Goal: Consume media (video, audio): Consume media (video, audio)

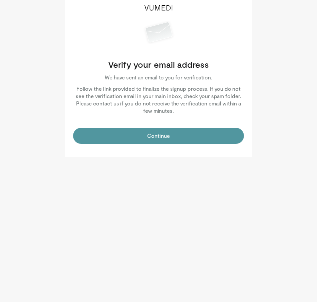
click at [202, 141] on button "Continue" at bounding box center [158, 136] width 171 height 16
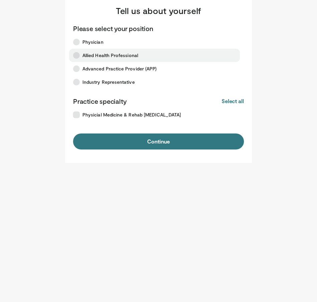
click at [89, 53] on span "Allied Health Professional" at bounding box center [111, 55] width 56 height 7
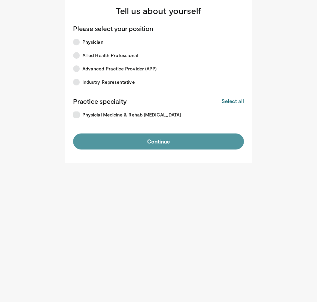
click at [128, 143] on button "Continue" at bounding box center [158, 142] width 171 height 16
click at [187, 139] on button "Continue" at bounding box center [158, 142] width 171 height 16
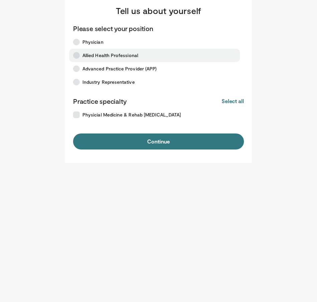
click at [132, 58] on span "Allied Health Professional" at bounding box center [111, 55] width 56 height 7
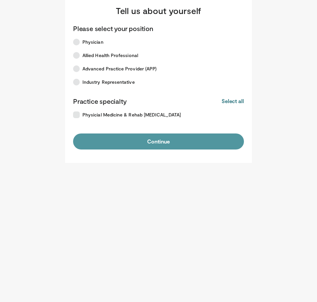
click at [161, 139] on button "Continue" at bounding box center [158, 142] width 171 height 16
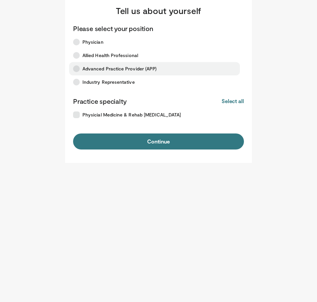
click at [114, 63] on label "Advanced Practice Provider (APP)" at bounding box center [154, 68] width 171 height 13
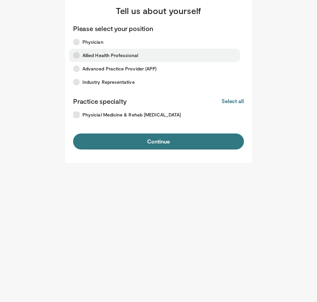
click at [117, 55] on span "Allied Health Professional" at bounding box center [111, 55] width 56 height 7
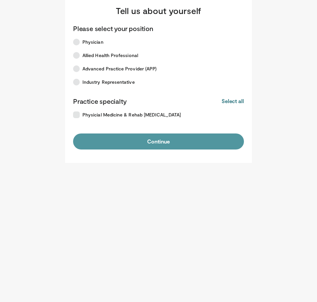
click at [207, 135] on button "Continue" at bounding box center [158, 142] width 171 height 16
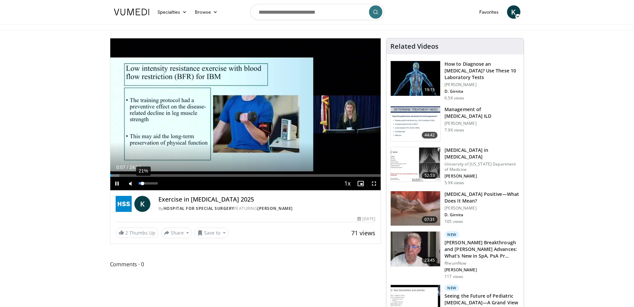
drag, startPoint x: 138, startPoint y: 183, endPoint x: 143, endPoint y: 184, distance: 4.7
click at [143, 184] on div "Volume Level" at bounding box center [141, 183] width 4 height 2
click at [144, 184] on video-js "**********" at bounding box center [245, 114] width 271 height 152
click at [374, 185] on span "Video Player" at bounding box center [373, 183] width 13 height 13
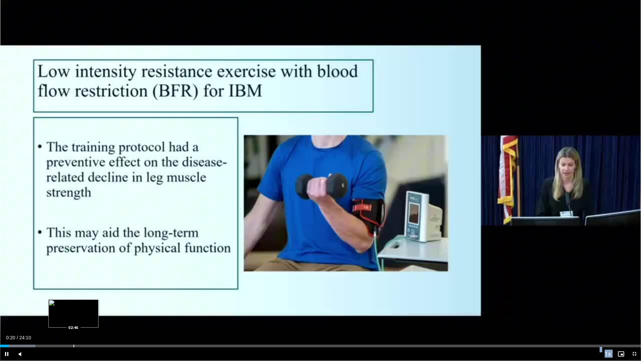
click at [74, 307] on div "Progress Bar" at bounding box center [74, 345] width 1 height 3
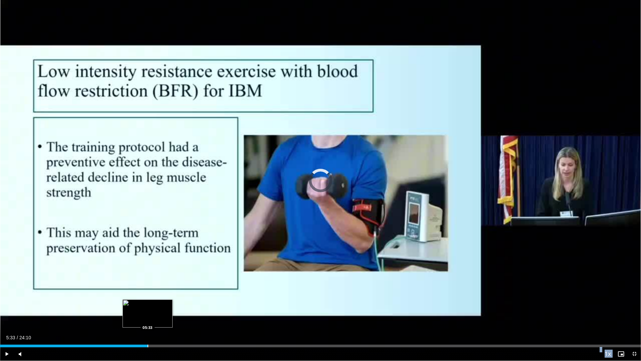
click at [148, 307] on div "Progress Bar" at bounding box center [148, 345] width 1 height 3
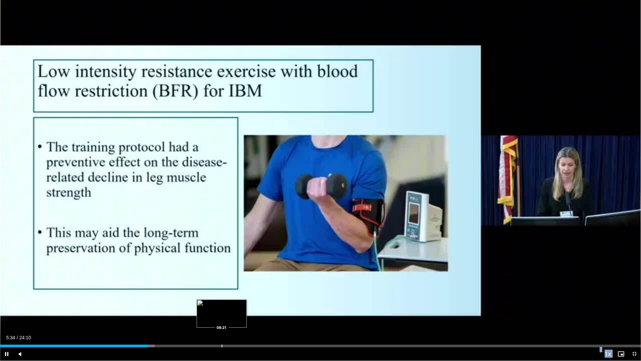
click at [223, 307] on div "Loaded : 24.09% 05:34 08:21" at bounding box center [320, 344] width 641 height 6
click at [633, 307] on span "Video Player" at bounding box center [634, 353] width 13 height 13
